Goal: Task Accomplishment & Management: Manage account settings

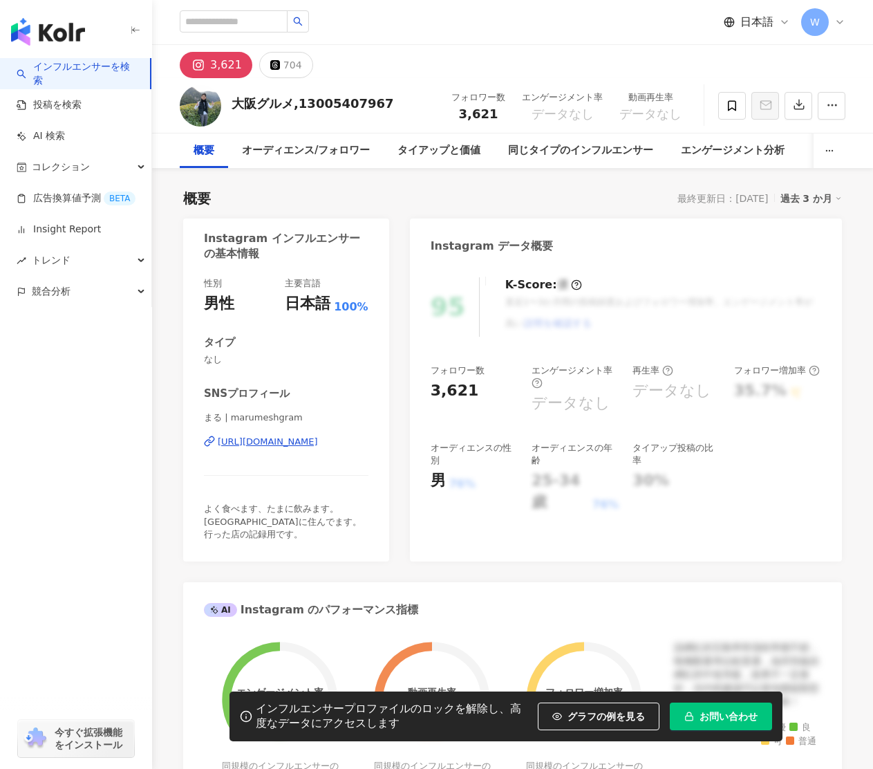
click at [291, 445] on div "https://www.instagram.com/marumeshgram/" at bounding box center [268, 441] width 100 height 12
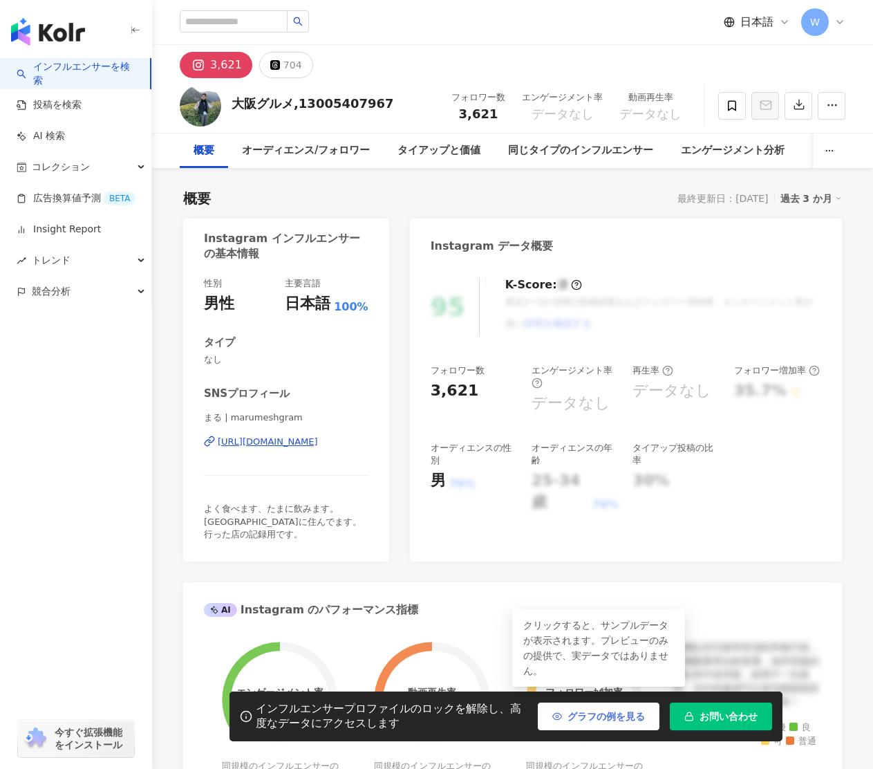
click at [590, 717] on button "グラフの例を見る" at bounding box center [599, 716] width 122 height 28
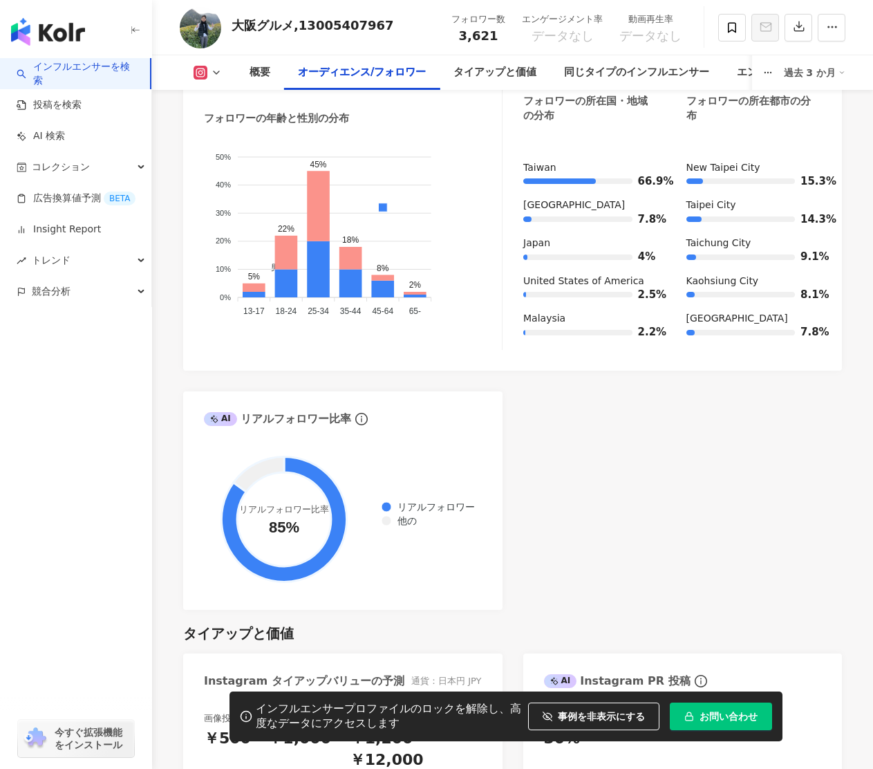
scroll to position [1392, 0]
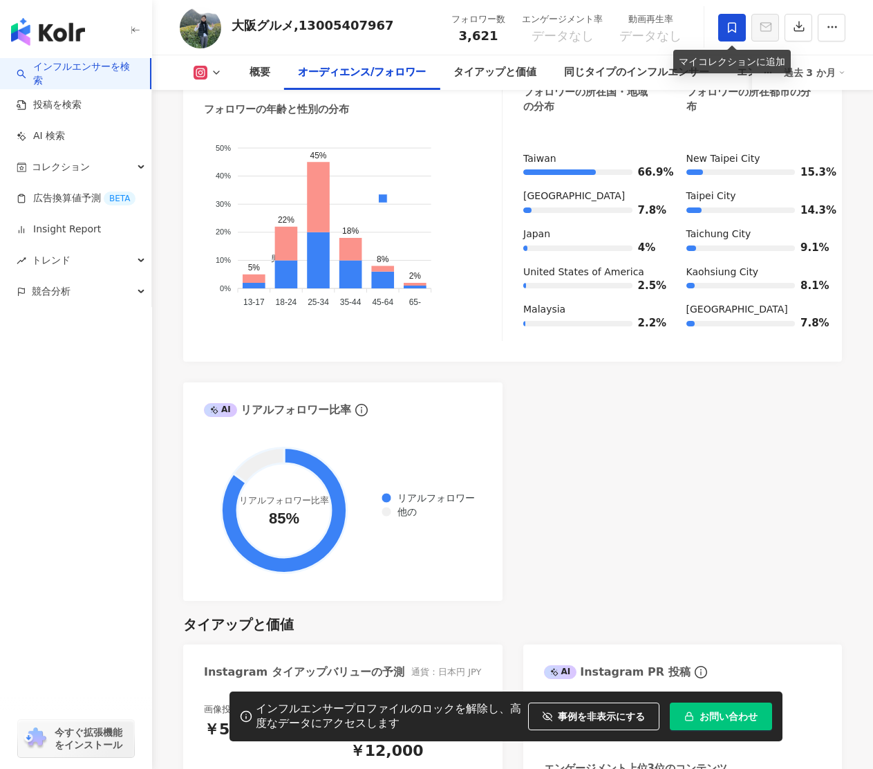
click at [724, 31] on span at bounding box center [732, 28] width 28 height 28
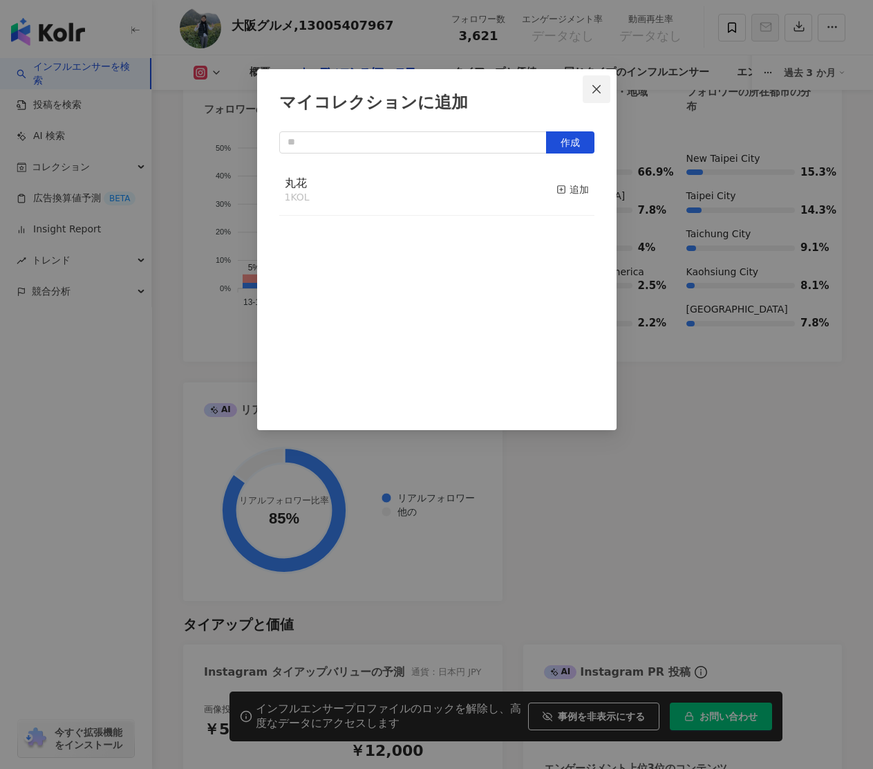
click at [598, 86] on icon "close" at bounding box center [596, 89] width 11 height 11
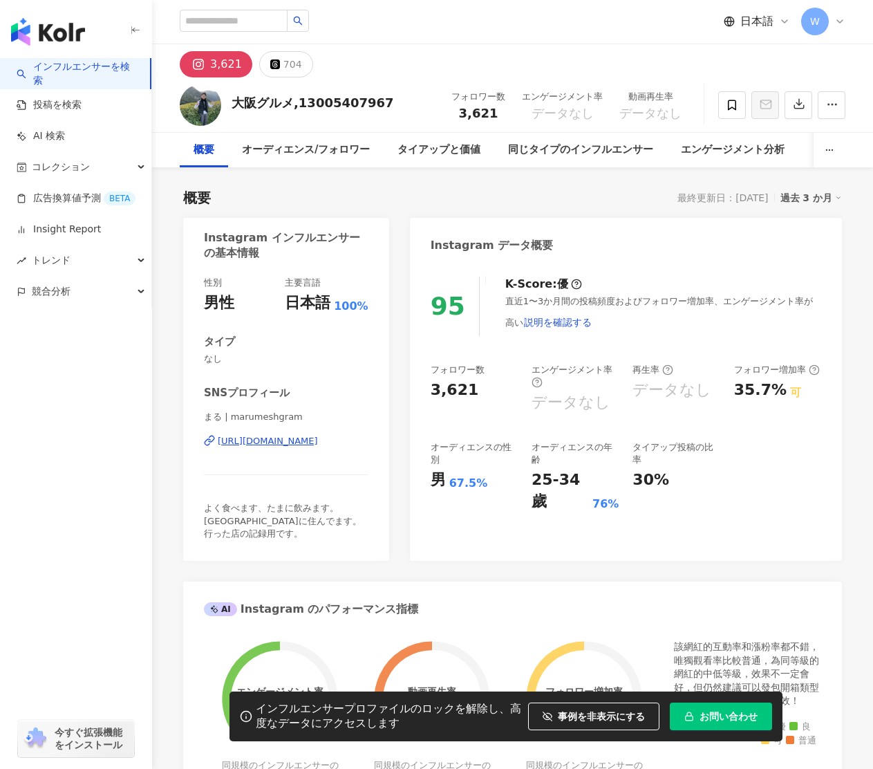
scroll to position [0, 0]
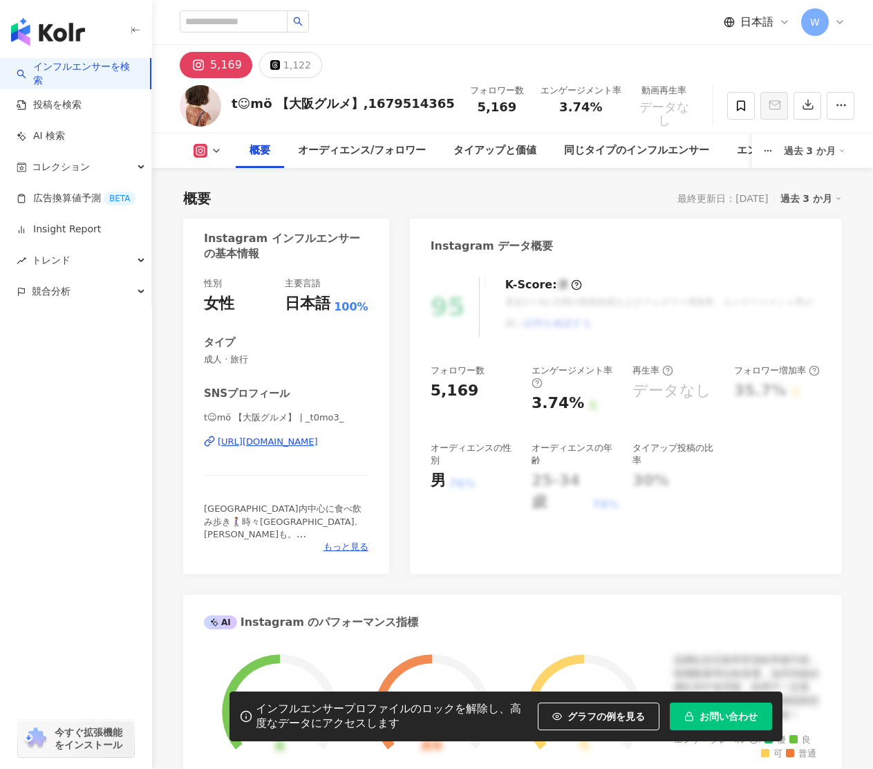
scroll to position [275, 0]
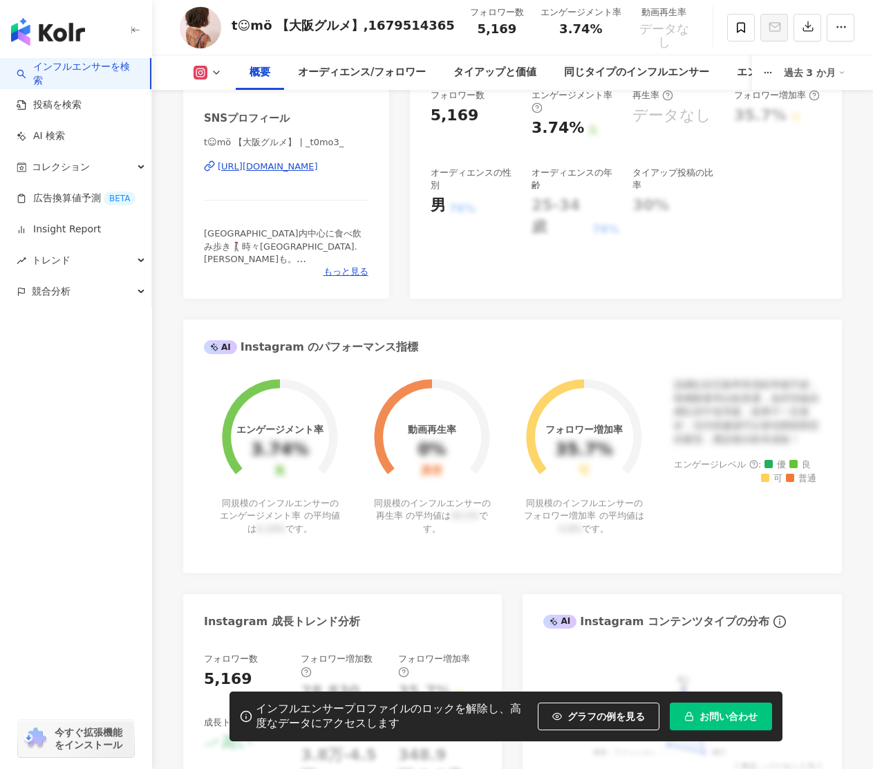
click at [306, 168] on div "https://www.instagram.com/_t0mo3_/" at bounding box center [268, 166] width 100 height 12
click at [735, 26] on icon at bounding box center [741, 27] width 12 height 12
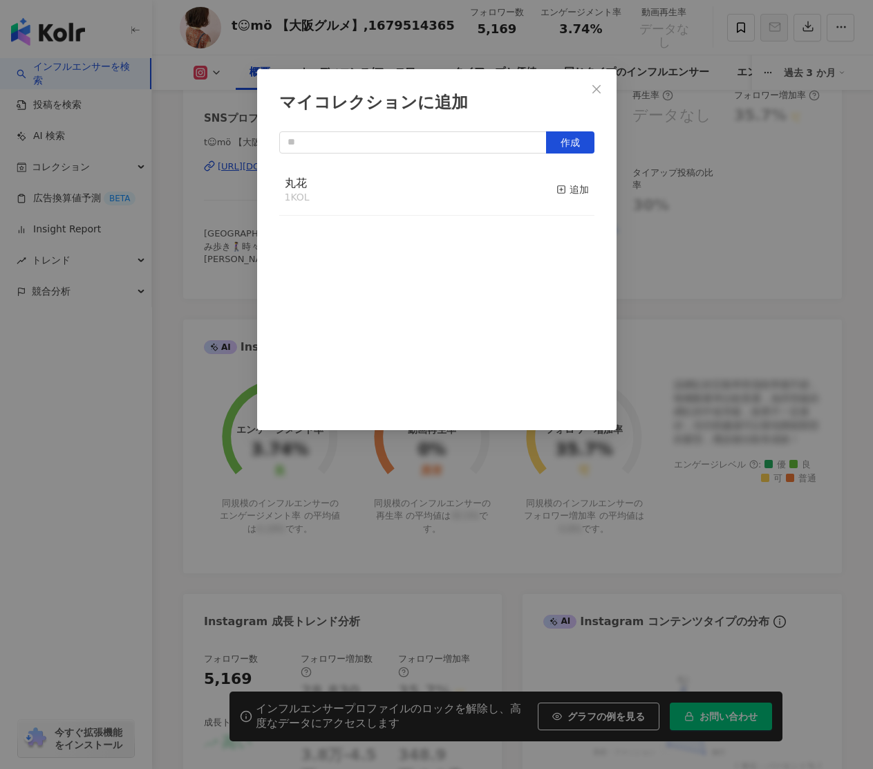
click at [481, 207] on div "丸花 1 KOL 追加" at bounding box center [436, 191] width 315 height 52
click at [570, 192] on div "追加" at bounding box center [572, 189] width 32 height 15
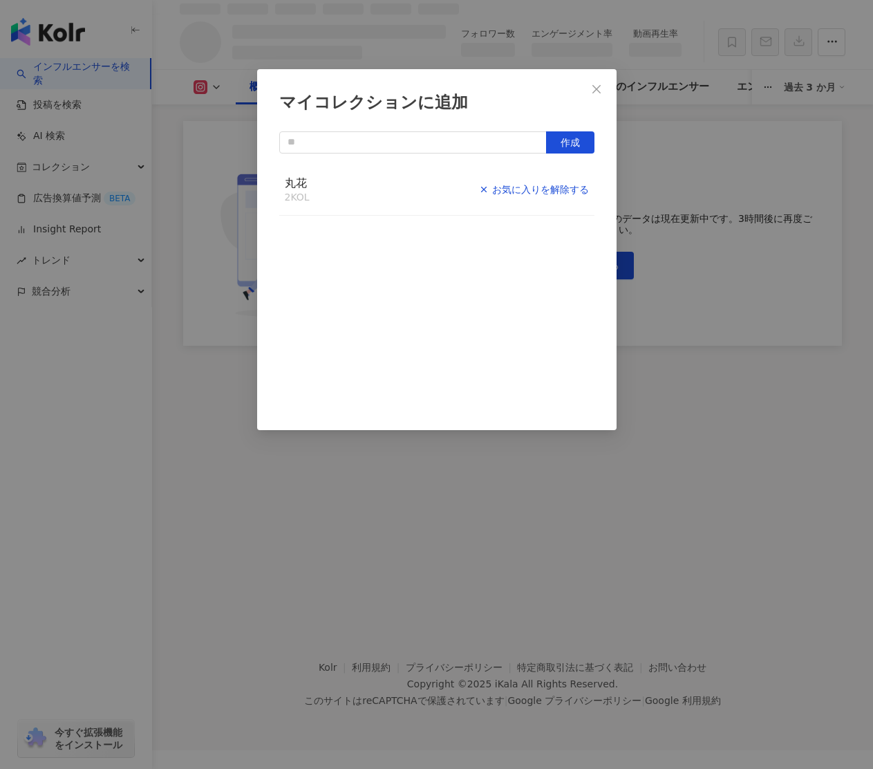
scroll to position [64, 0]
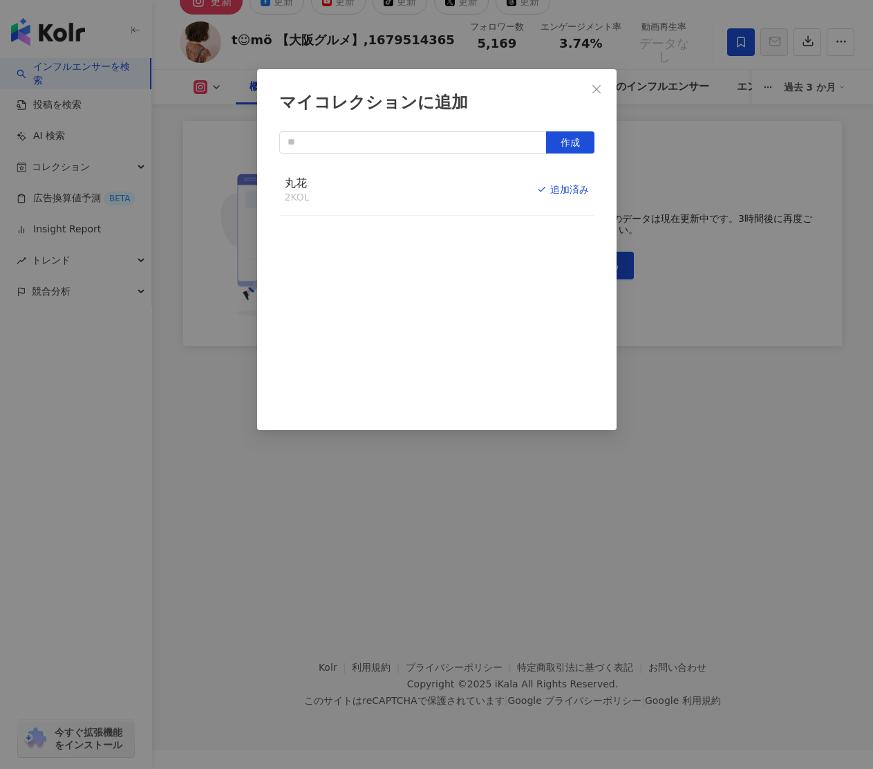
click at [594, 81] on button "Close" at bounding box center [597, 89] width 28 height 28
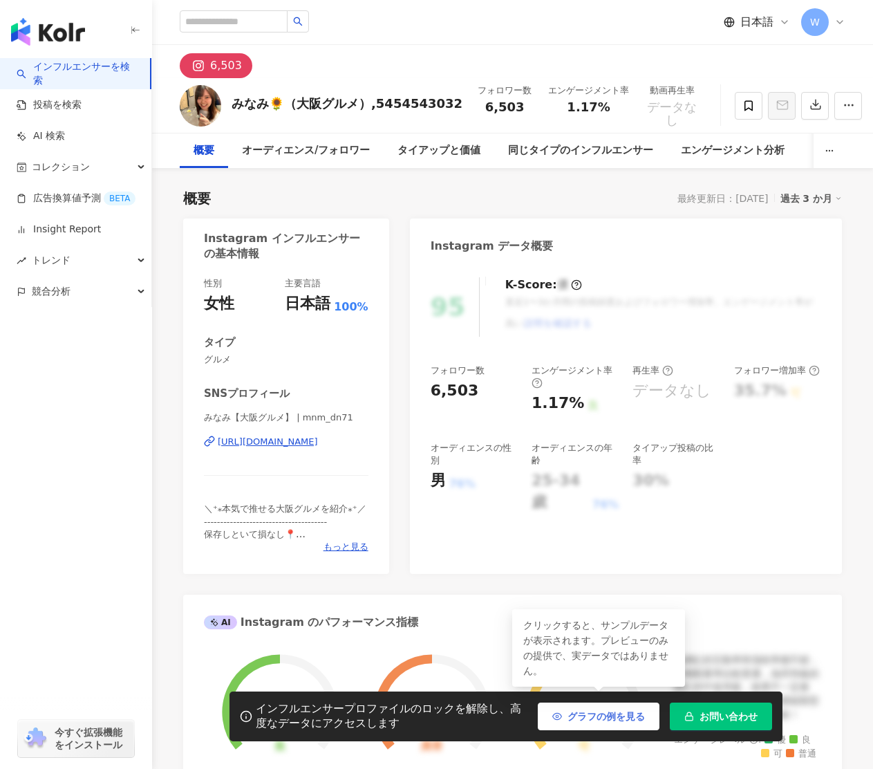
click at [570, 702] on button "グラフの例を見る" at bounding box center [599, 716] width 122 height 28
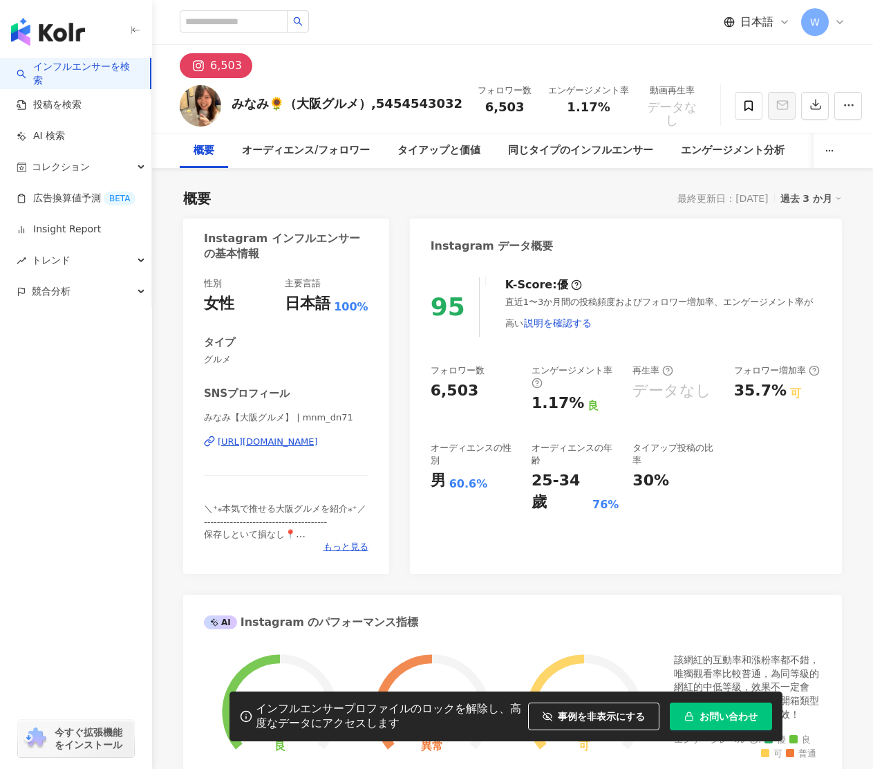
click at [279, 438] on div "https://www.instagram.com/mnm_dn71/" at bounding box center [268, 441] width 100 height 12
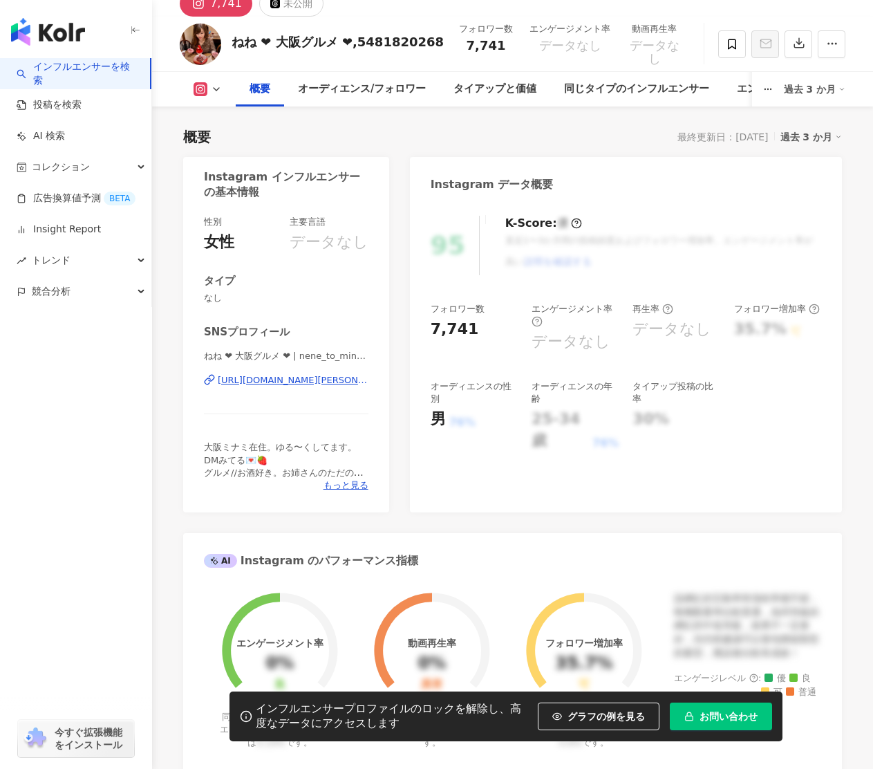
scroll to position [191, 0]
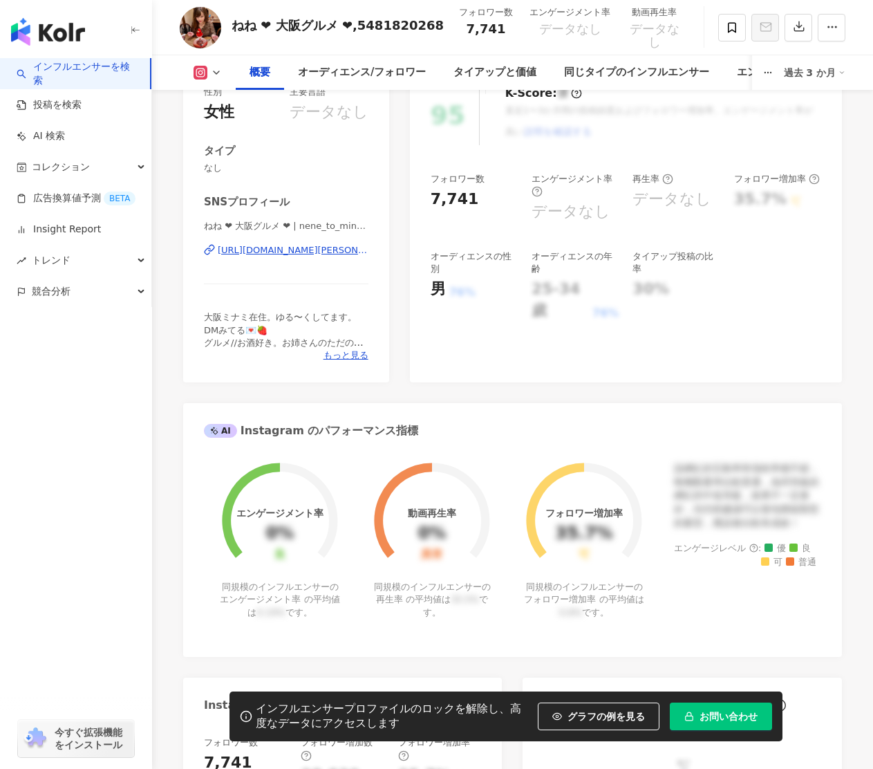
click at [318, 247] on div "https://www.instagram.com/nene_to_minami/" at bounding box center [293, 250] width 151 height 12
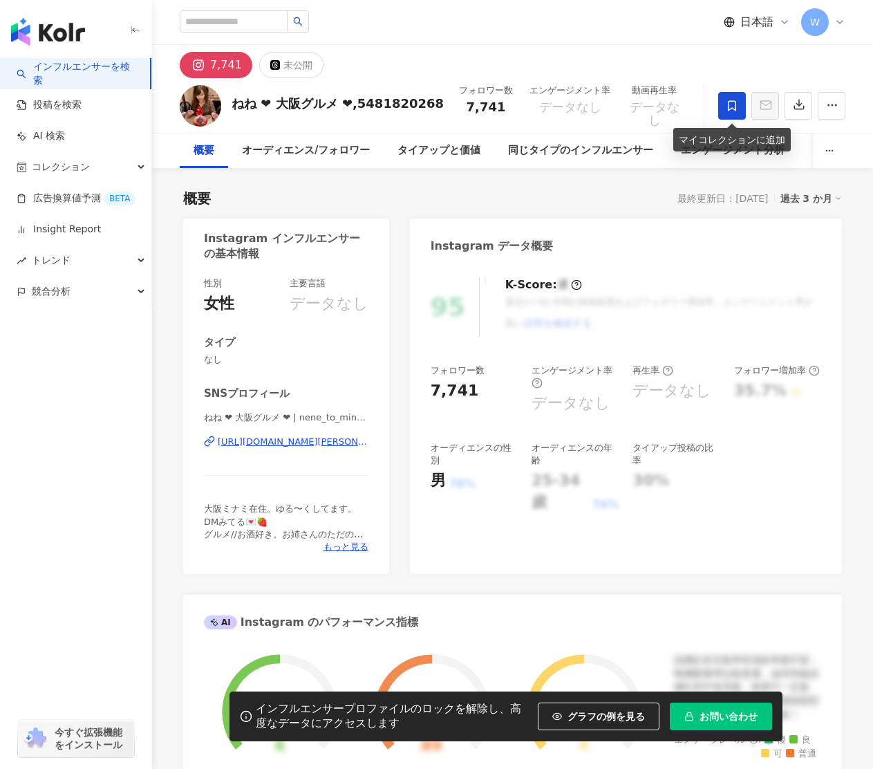
click at [733, 109] on icon at bounding box center [732, 106] width 12 height 12
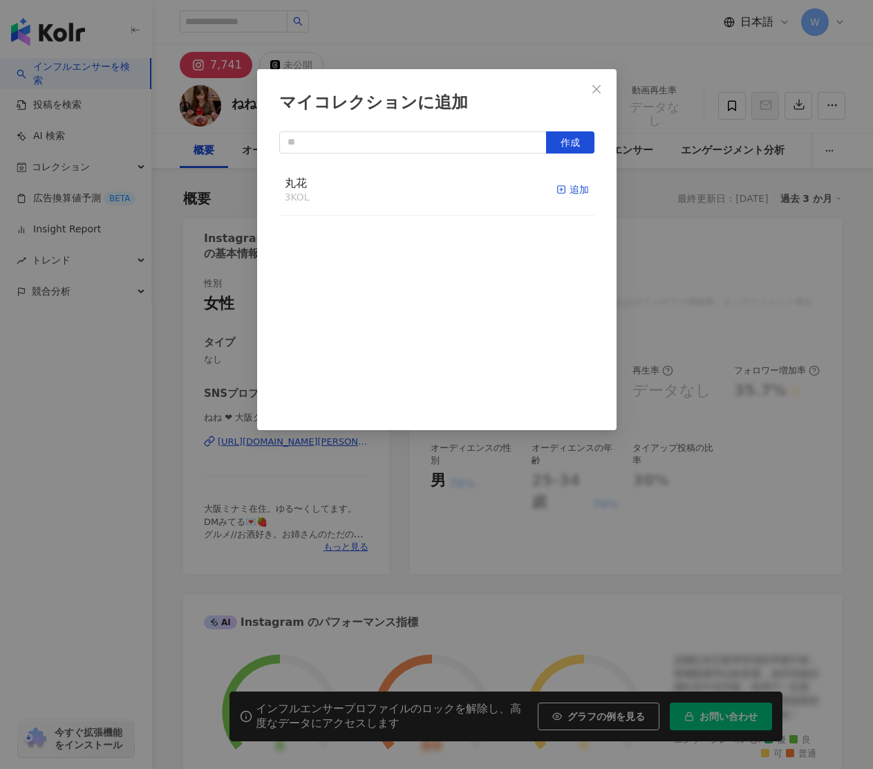
click at [576, 189] on div "追加" at bounding box center [572, 189] width 32 height 15
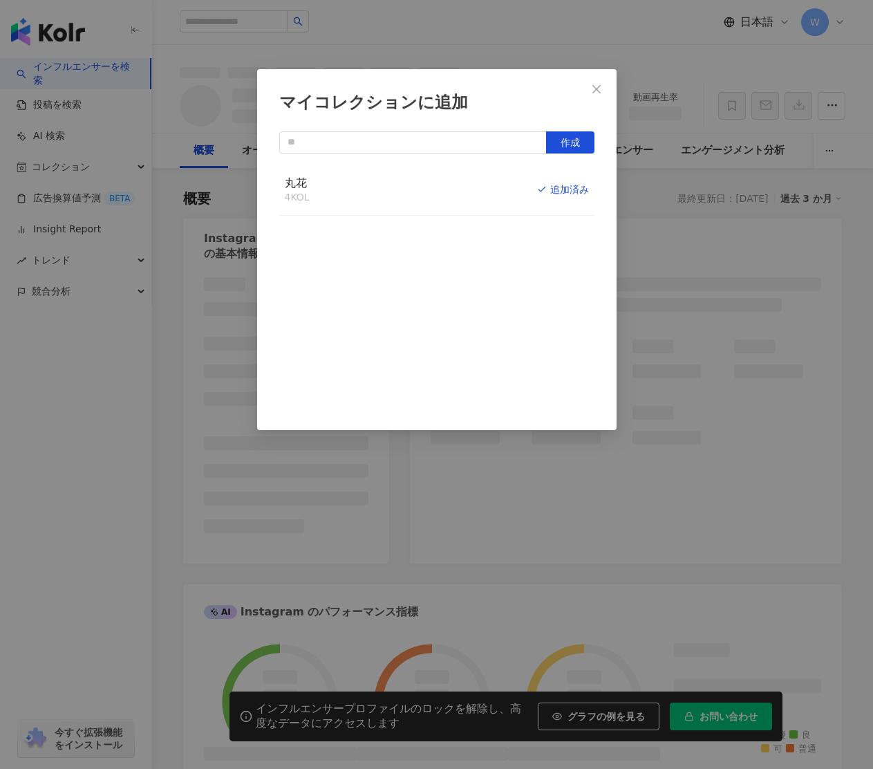
click at [603, 85] on span "Close" at bounding box center [597, 89] width 28 height 11
